Goal: Find specific page/section: Find specific page/section

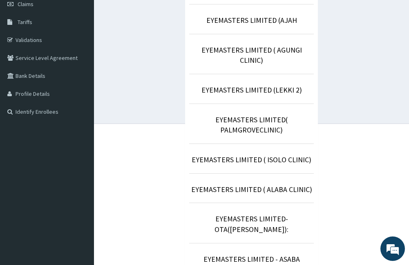
scroll to position [143, 0]
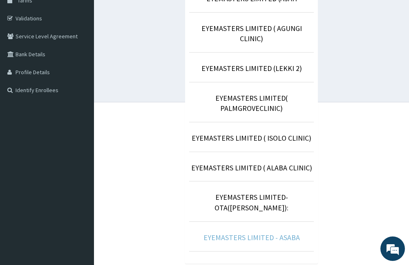
click at [277, 233] on link "EYEMASTERS LIMITED - ASABA" at bounding box center [251, 237] width 96 height 9
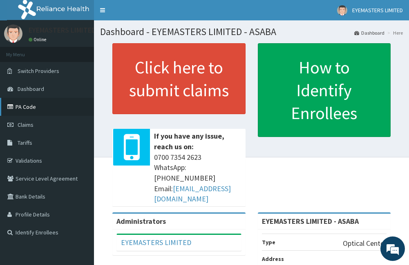
click at [29, 108] on link "PA Code" at bounding box center [47, 107] width 94 height 18
